Goal: Task Accomplishment & Management: Manage account settings

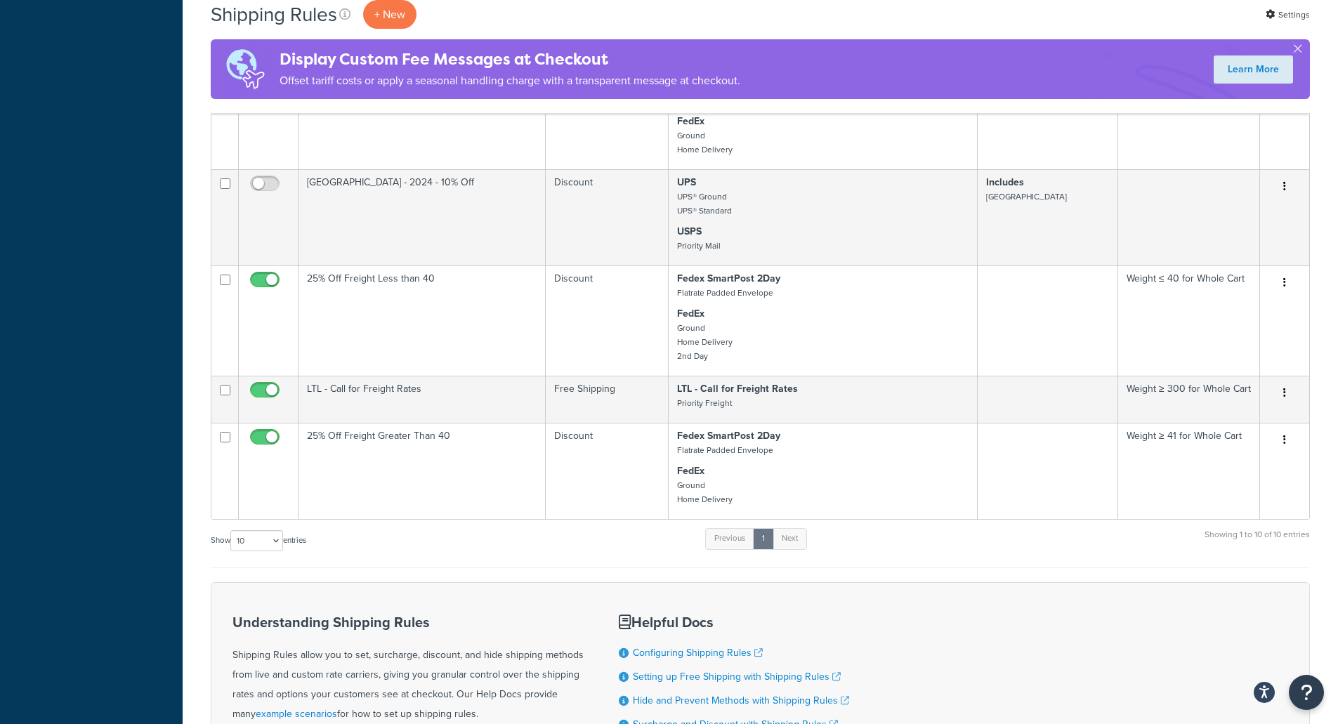
scroll to position [655, 0]
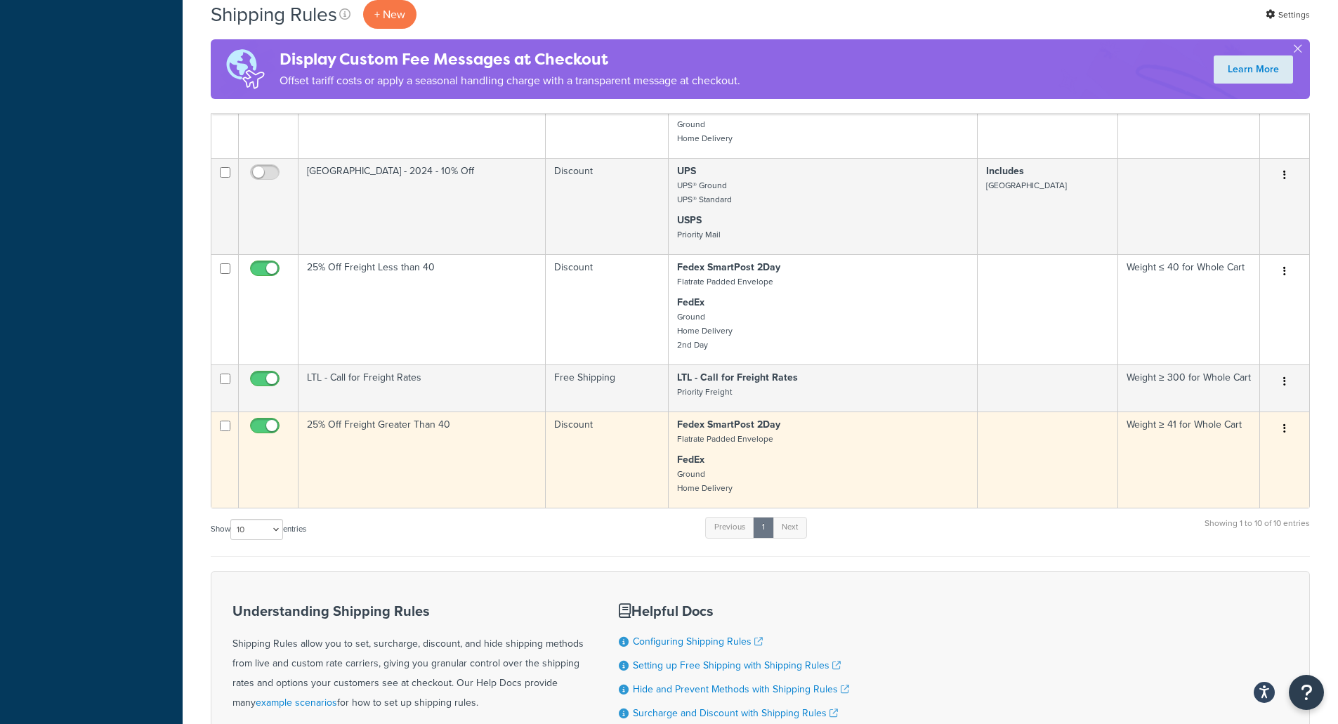
click at [492, 451] on td "25% Off Freight Greater Than 40" at bounding box center [422, 460] width 247 height 96
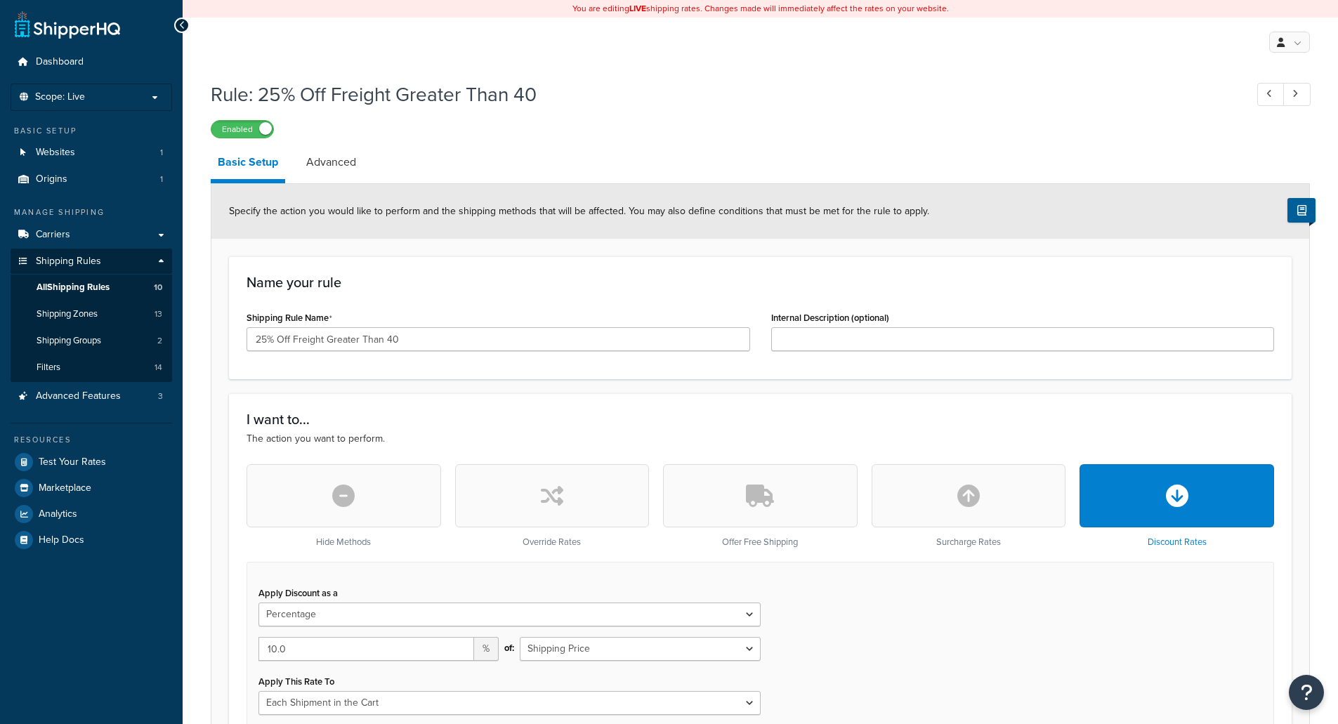
select select "PERCENTAGE"
drag, startPoint x: 268, startPoint y: 343, endPoint x: 231, endPoint y: 343, distance: 36.5
click at [231, 343] on div "Name your rule Shipping Rule Name 25% Off Freight Greater Than 40 Internal Desc…" at bounding box center [760, 317] width 1063 height 123
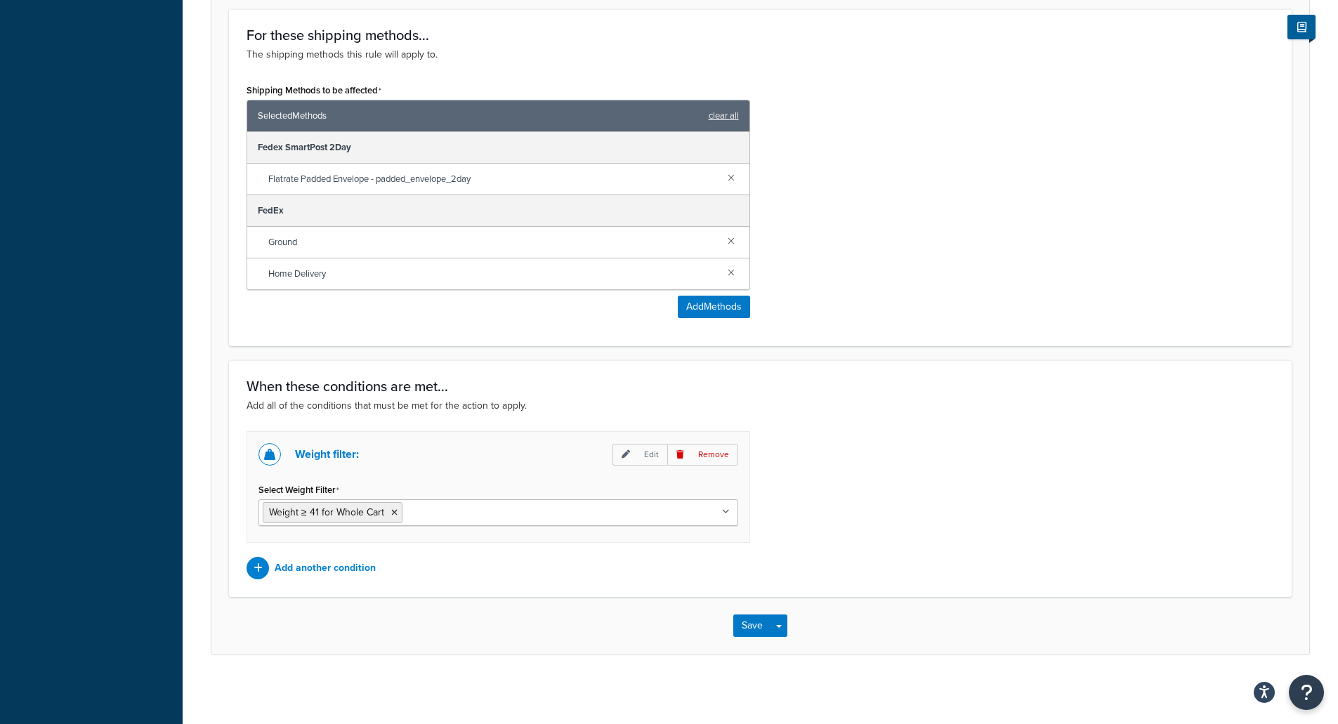
scroll to position [772, 0]
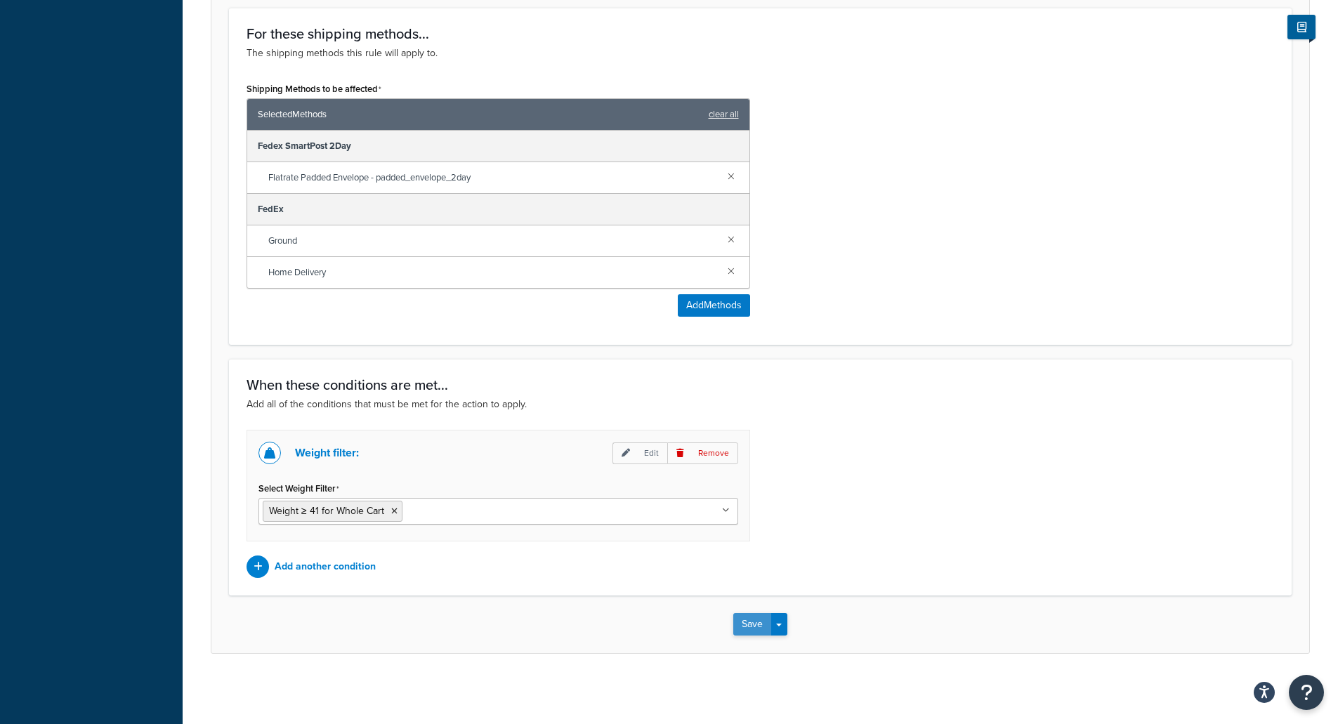
type input "10% Off Freight Greater Than 40"
click at [745, 625] on button "Save" at bounding box center [752, 624] width 38 height 22
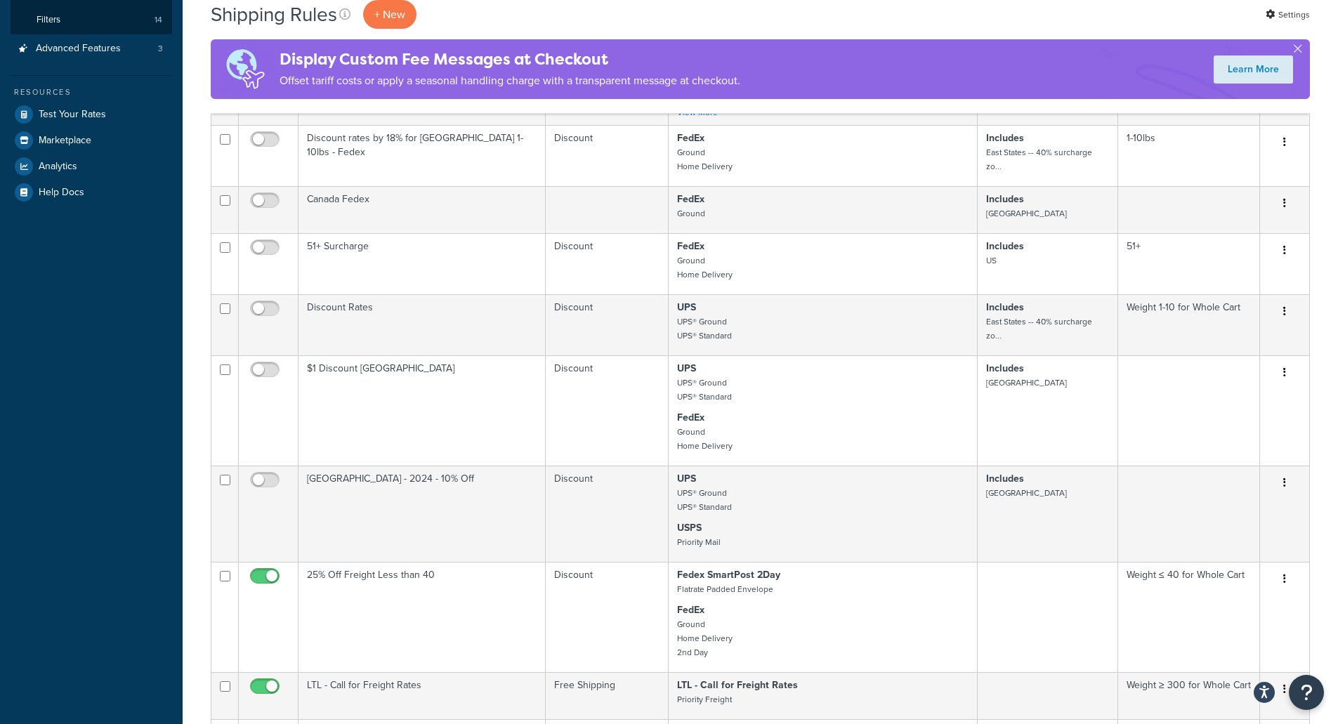
scroll to position [492, 0]
